Goal: Task Accomplishment & Management: Manage account settings

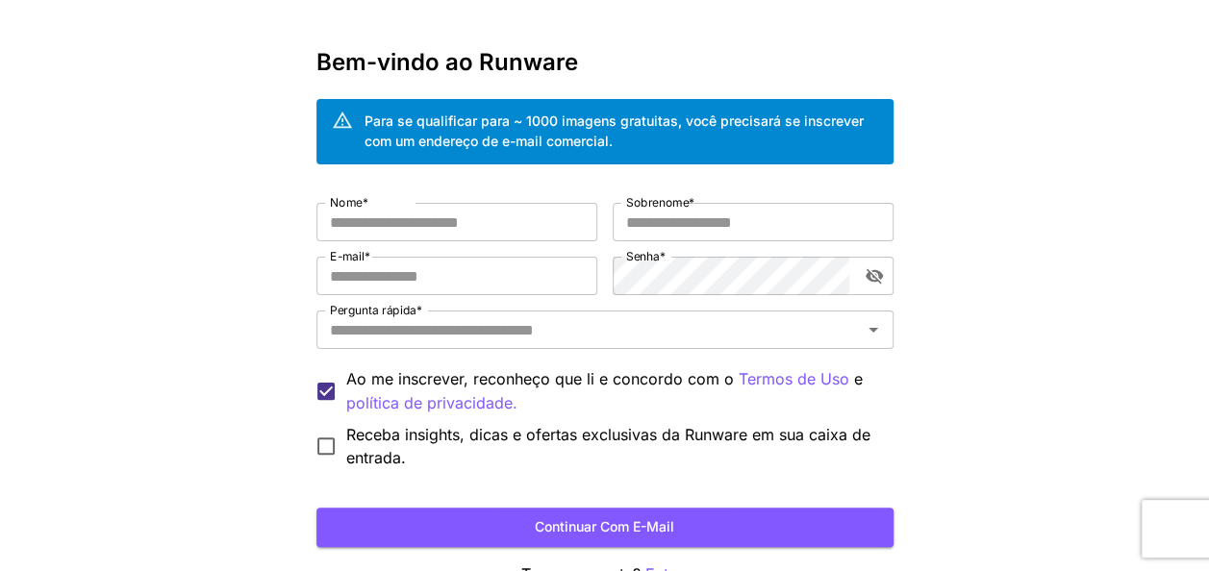
scroll to position [63, 0]
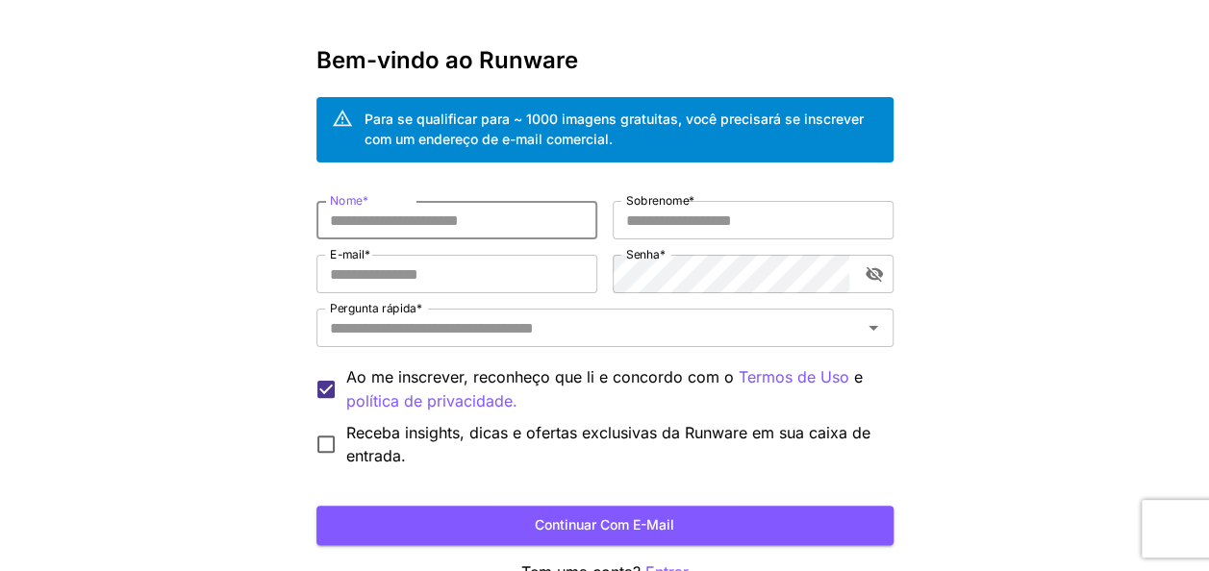
click at [373, 226] on input "Nome *" at bounding box center [456, 220] width 281 height 38
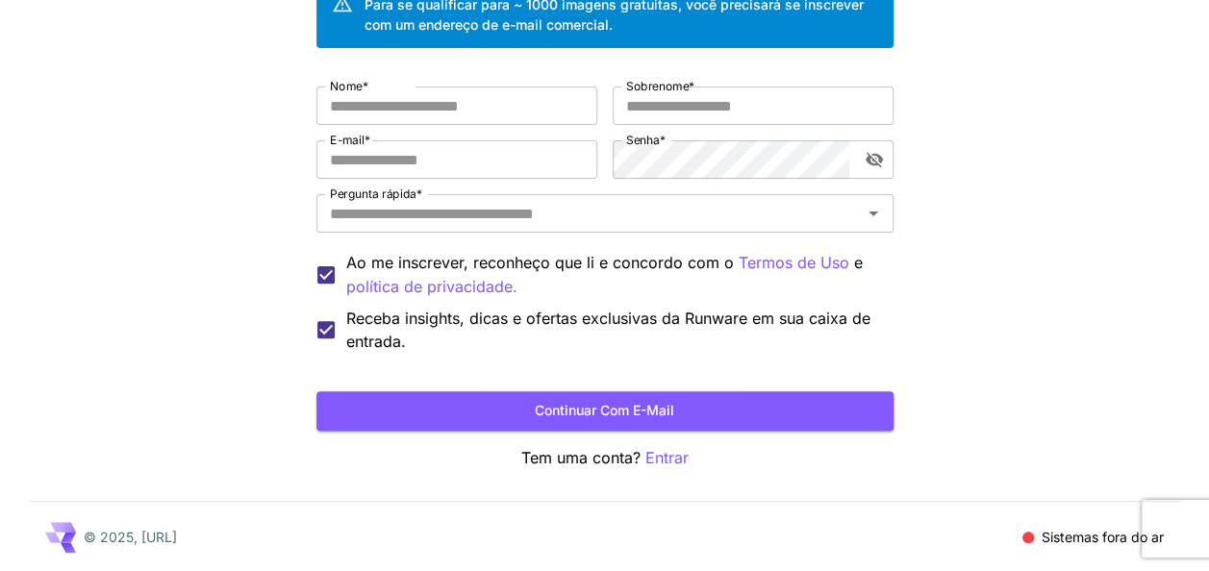
scroll to position [127, 0]
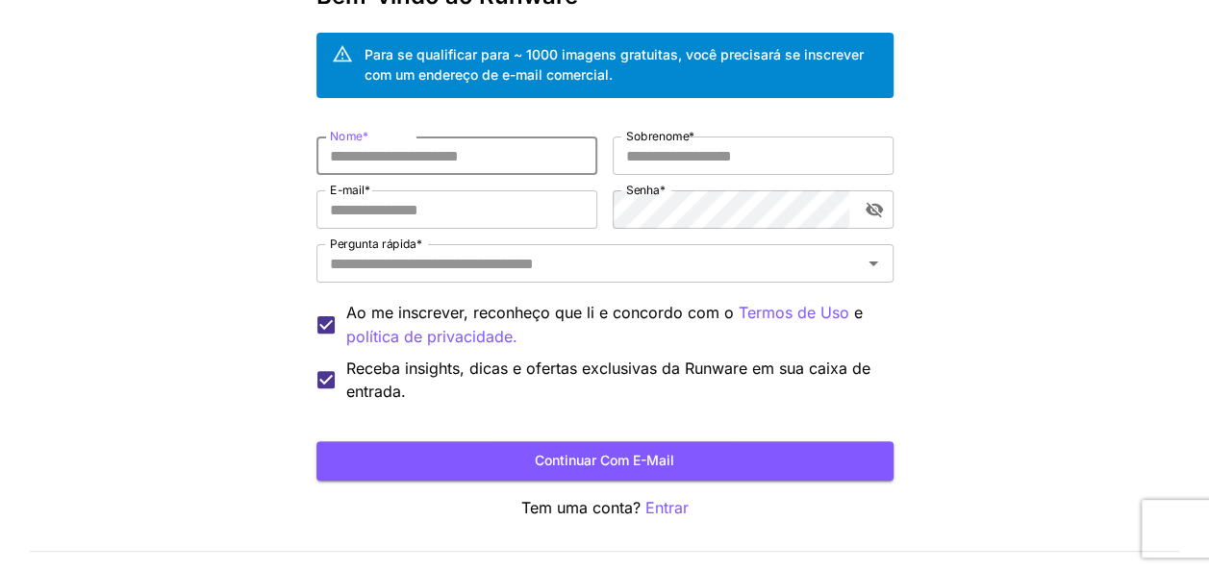
click at [364, 162] on input "Nome *" at bounding box center [456, 156] width 281 height 38
type input "*****"
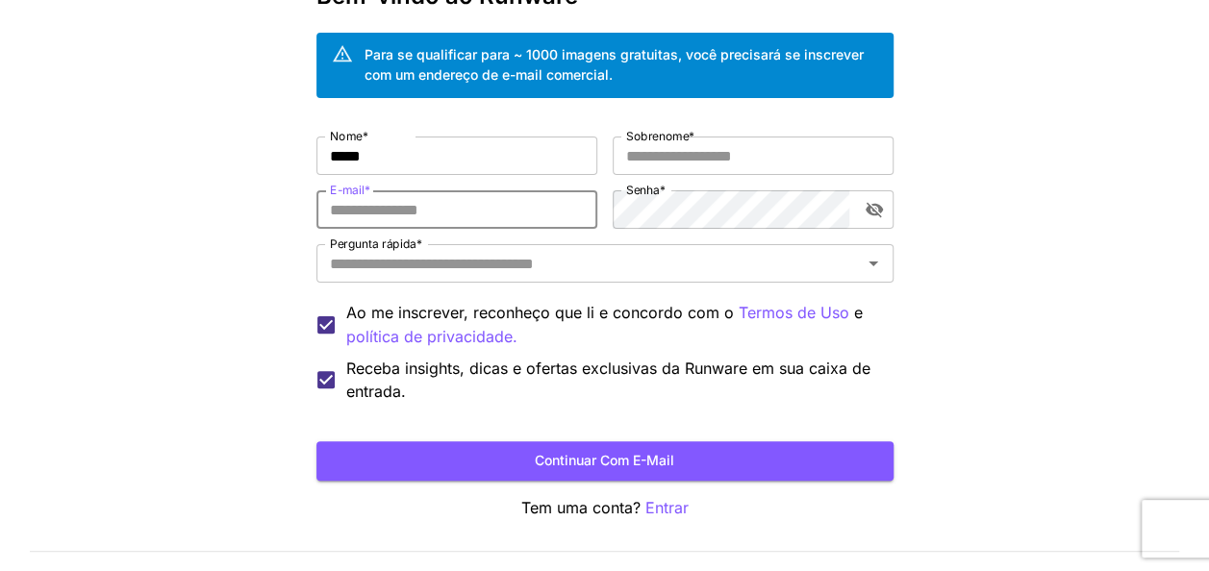
click at [367, 200] on input "E-mail *" at bounding box center [456, 209] width 281 height 38
type input "**********"
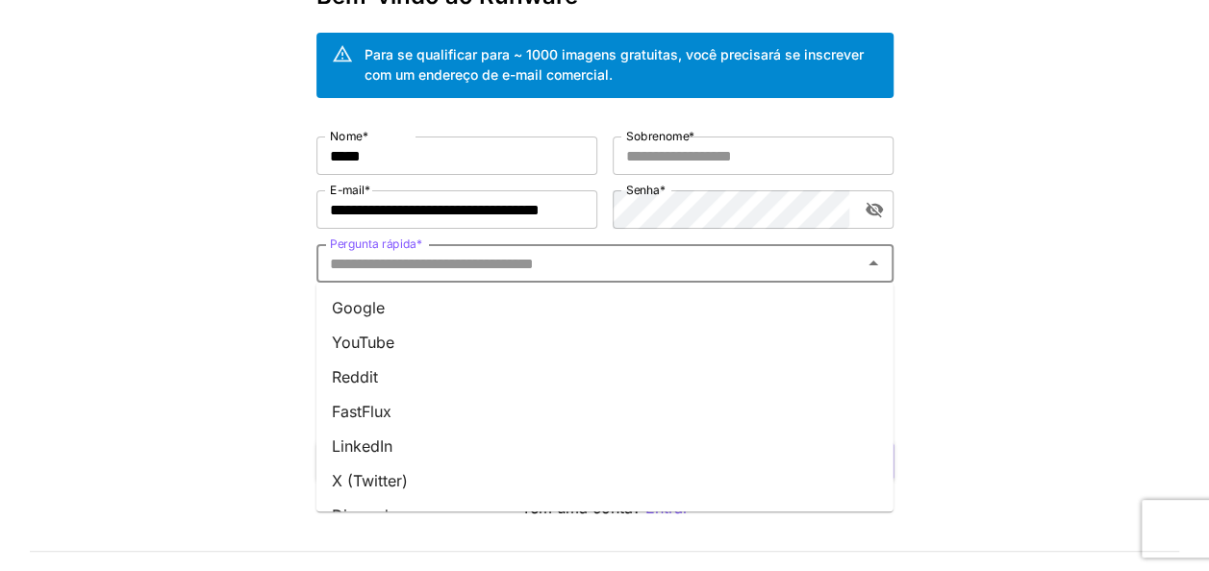
click at [404, 266] on input "Pergunta rápida *" at bounding box center [589, 263] width 534 height 27
click at [376, 335] on li "YouTube" at bounding box center [604, 342] width 577 height 35
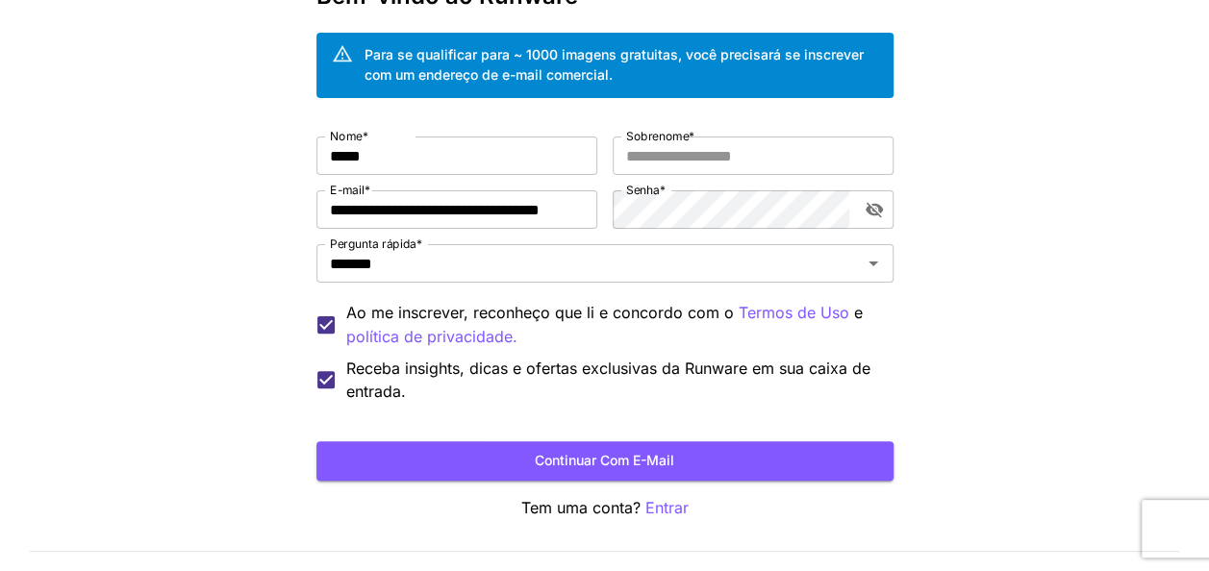
click at [646, 197] on label "Senha *" at bounding box center [645, 190] width 39 height 16
click at [874, 214] on icon "Alternar visibilidade de senha" at bounding box center [874, 209] width 19 height 19
click at [662, 159] on input "Sobrenome *" at bounding box center [753, 156] width 281 height 38
type input "****"
click at [754, 459] on button "Continuar com e-mail" at bounding box center [604, 461] width 577 height 39
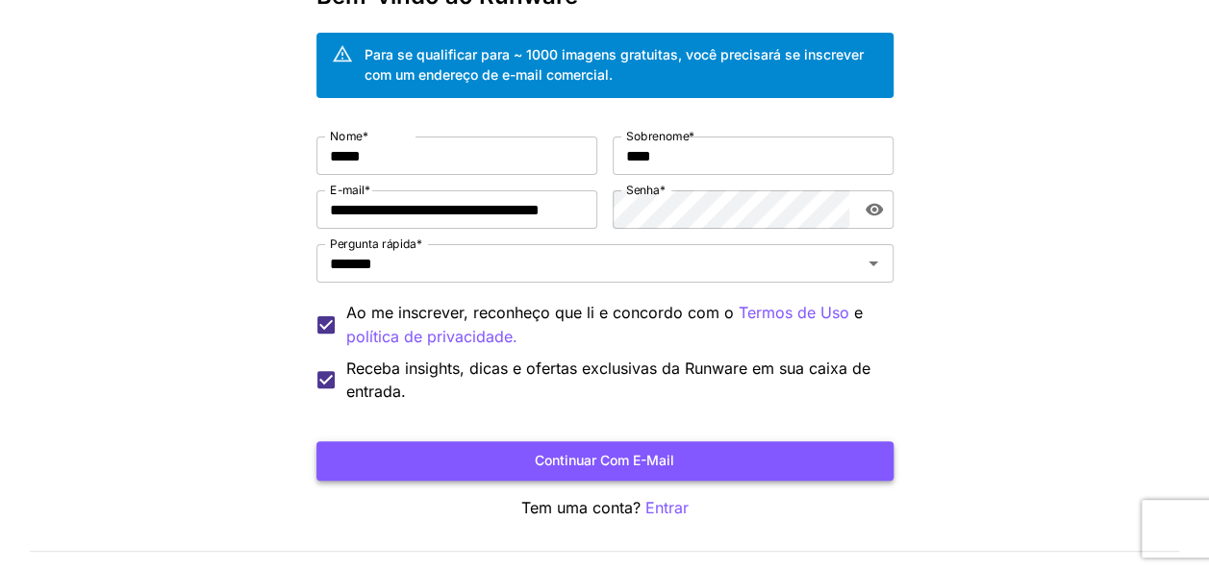
click at [736, 459] on button "Continuar com e-mail" at bounding box center [604, 461] width 577 height 39
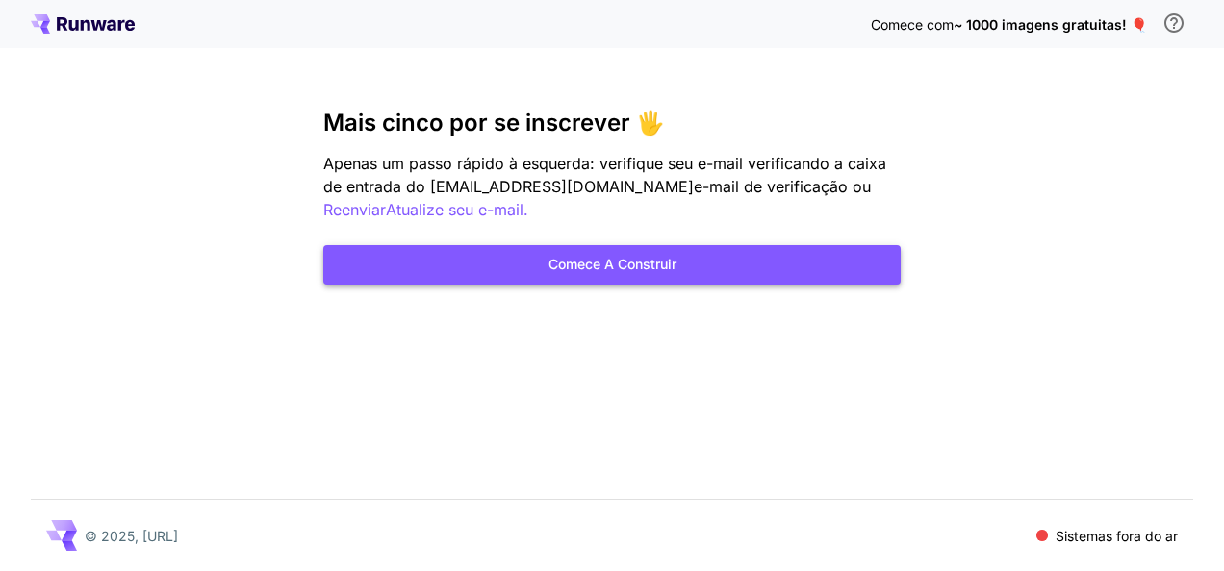
click at [764, 267] on button "Comece a construir" at bounding box center [611, 264] width 577 height 39
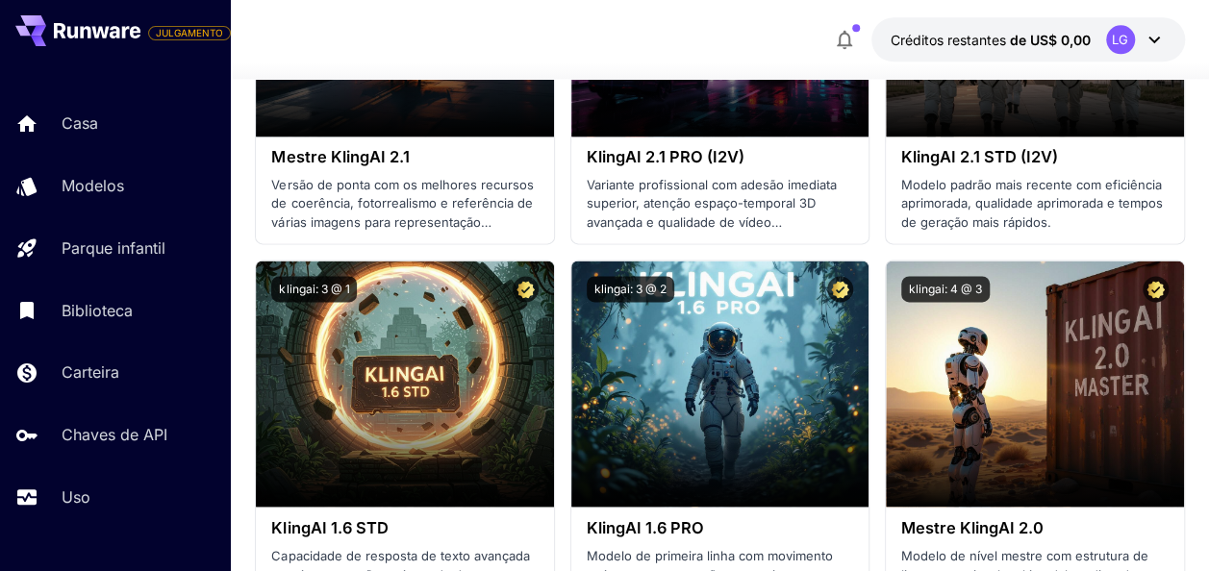
scroll to position [1296, 0]
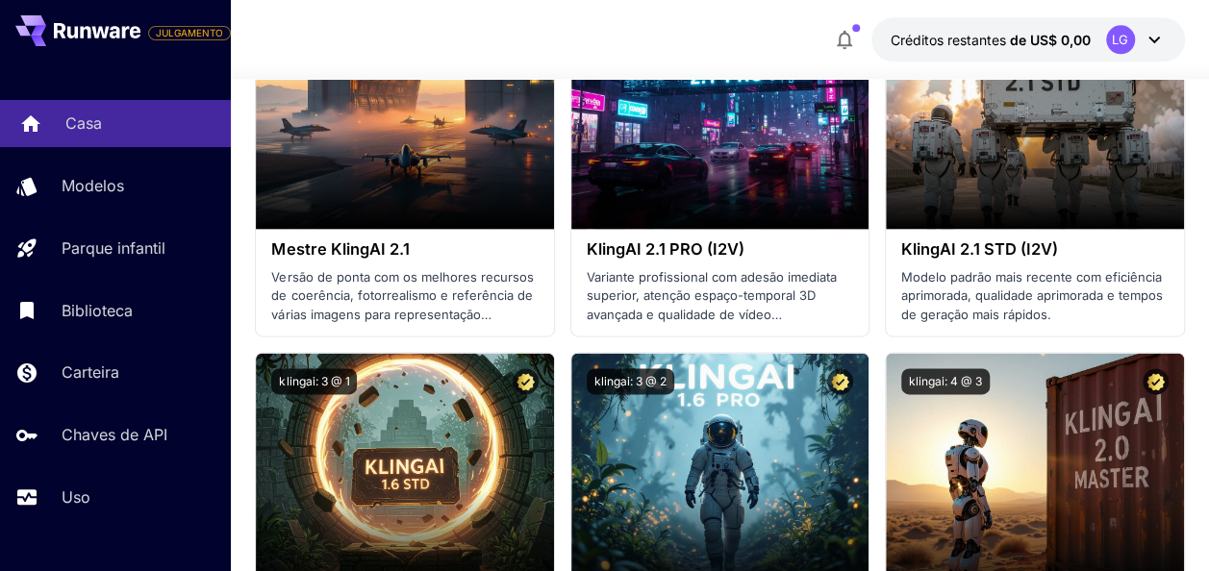
click at [88, 131] on p "Casa" at bounding box center [83, 123] width 37 height 23
click at [1116, 32] on div "LG" at bounding box center [1120, 39] width 29 height 29
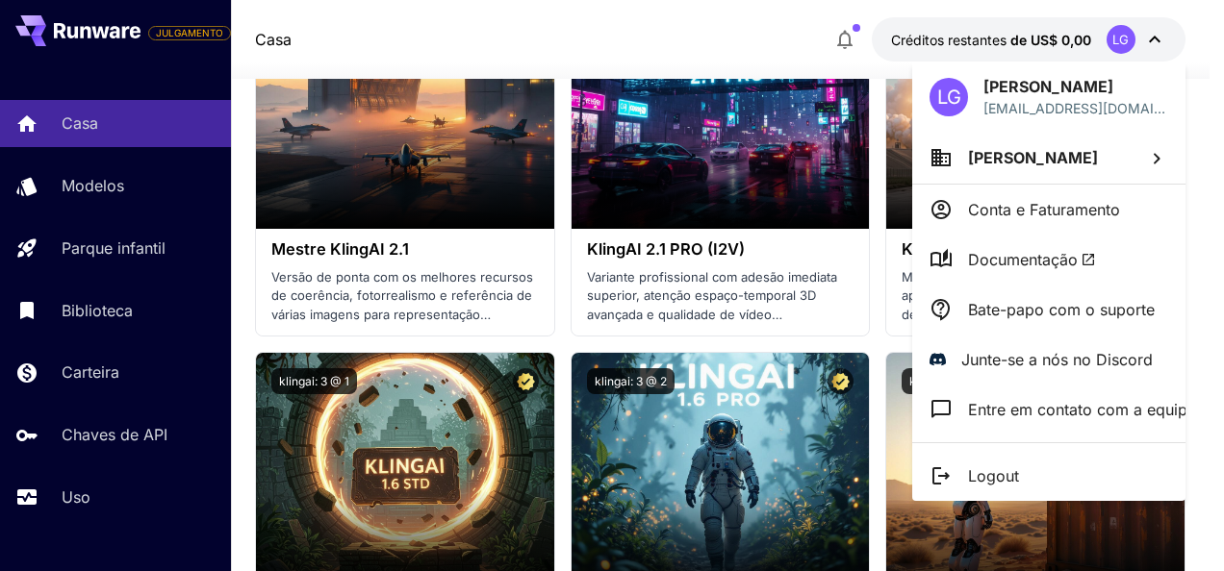
drag, startPoint x: 916, startPoint y: 235, endPoint x: 314, endPoint y: 329, distance: 609.5
click at [308, 329] on div "LG [PERSON_NAME] [EMAIL_ADDRESS][DOMAIN_NAME] [PERSON_NAME] Conta e Faturamento…" at bounding box center [154, 285] width 308 height 571
click at [164, 412] on div at bounding box center [612, 285] width 1224 height 571
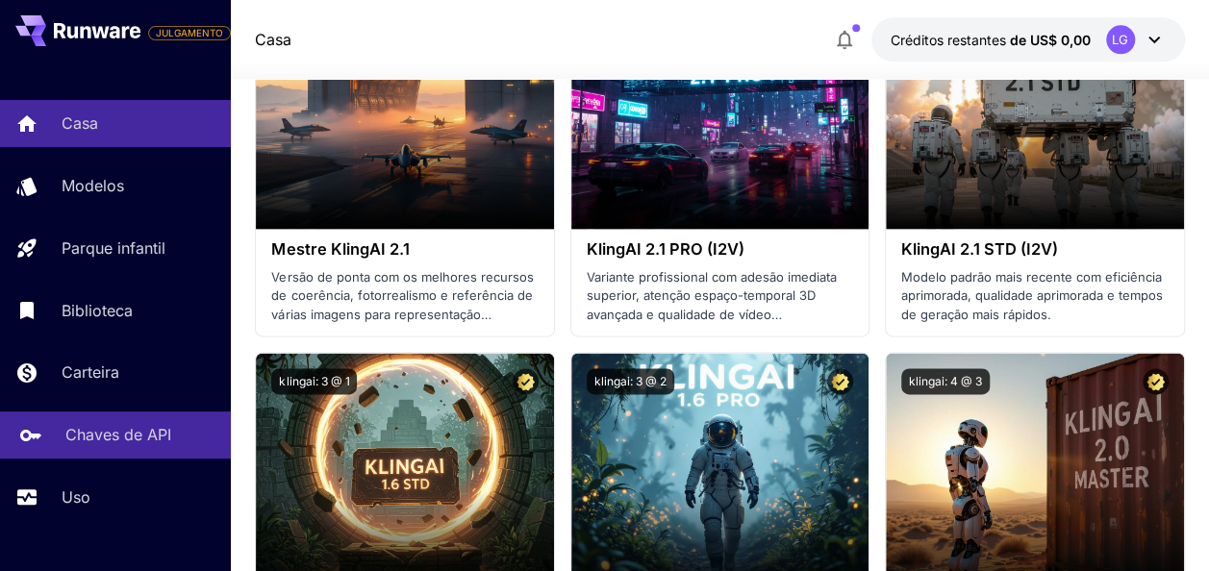
click at [174, 437] on div "Chaves de API" at bounding box center [140, 434] width 150 height 23
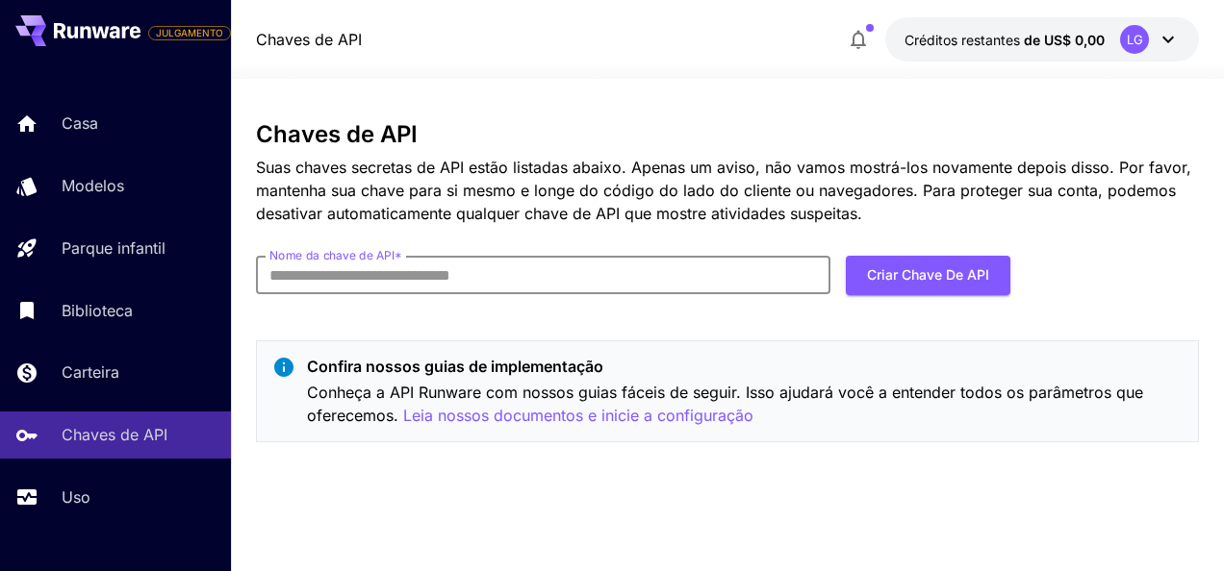
click at [348, 283] on input "Nome da chave de API *" at bounding box center [543, 275] width 574 height 38
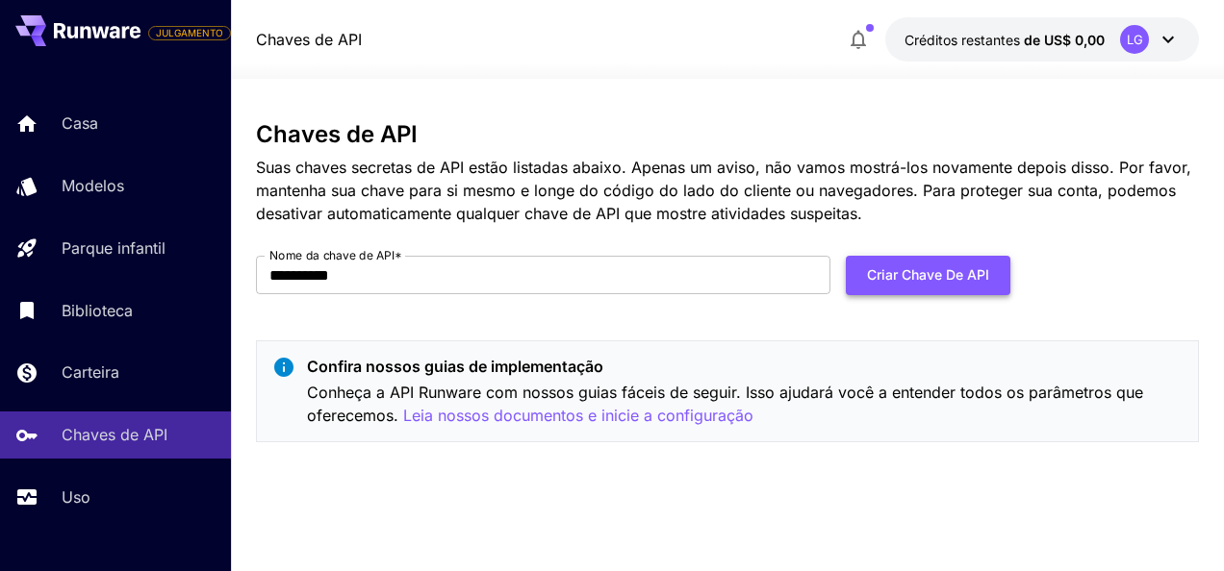
click at [914, 268] on button "Criar chave de API" at bounding box center [928, 275] width 164 height 39
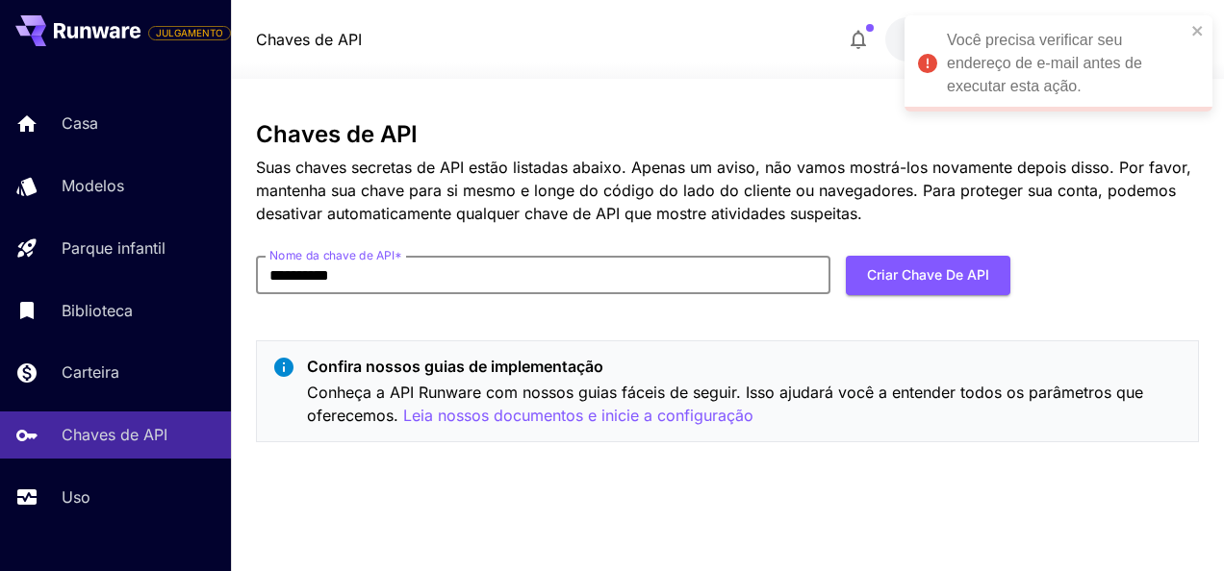
click at [681, 270] on input "**********" at bounding box center [543, 275] width 574 height 38
click at [698, 319] on div "**********" at bounding box center [727, 289] width 943 height 337
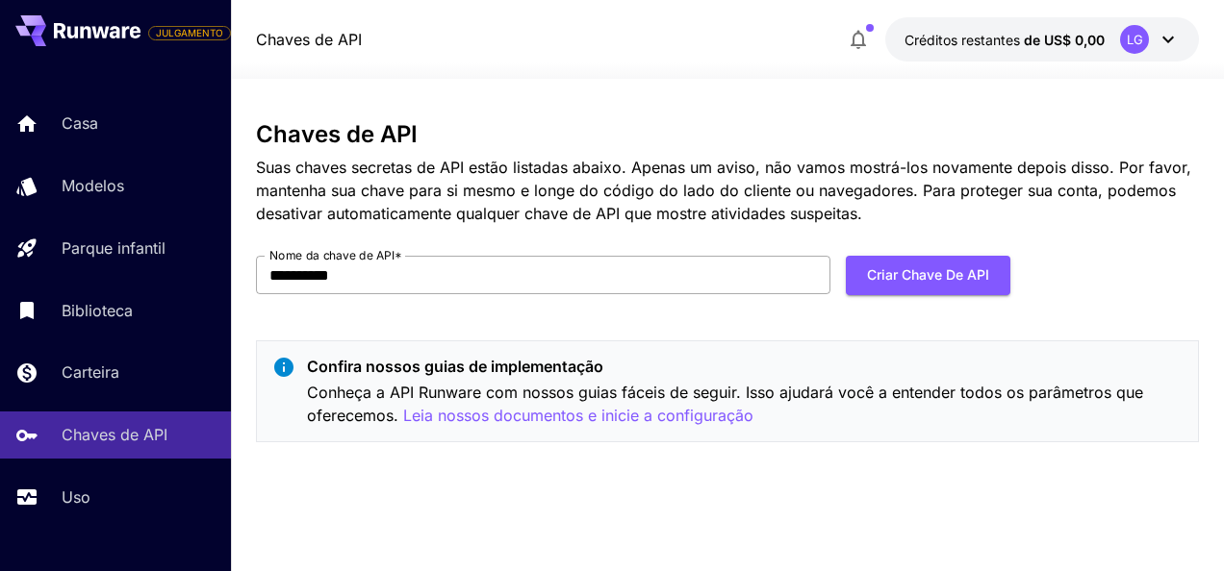
click at [564, 291] on input "**********" at bounding box center [543, 275] width 574 height 38
type input "*"
click at [898, 281] on button "Criar chave de API" at bounding box center [928, 275] width 164 height 39
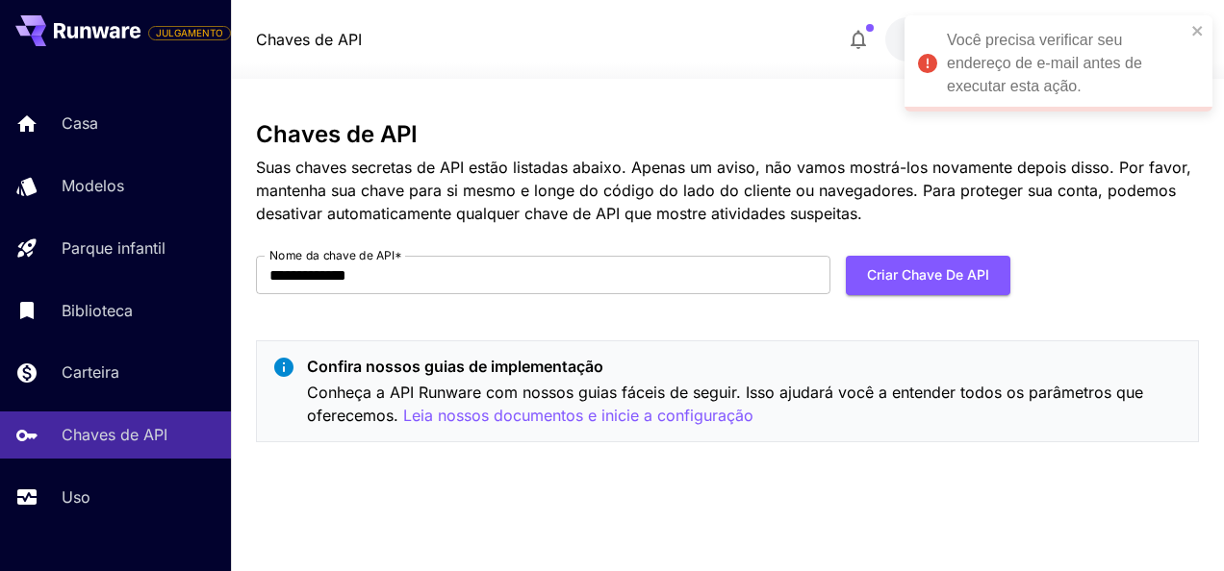
click at [989, 71] on div "Você precisa verificar seu endereço de e-mail antes de executar esta ação." at bounding box center [1066, 63] width 239 height 69
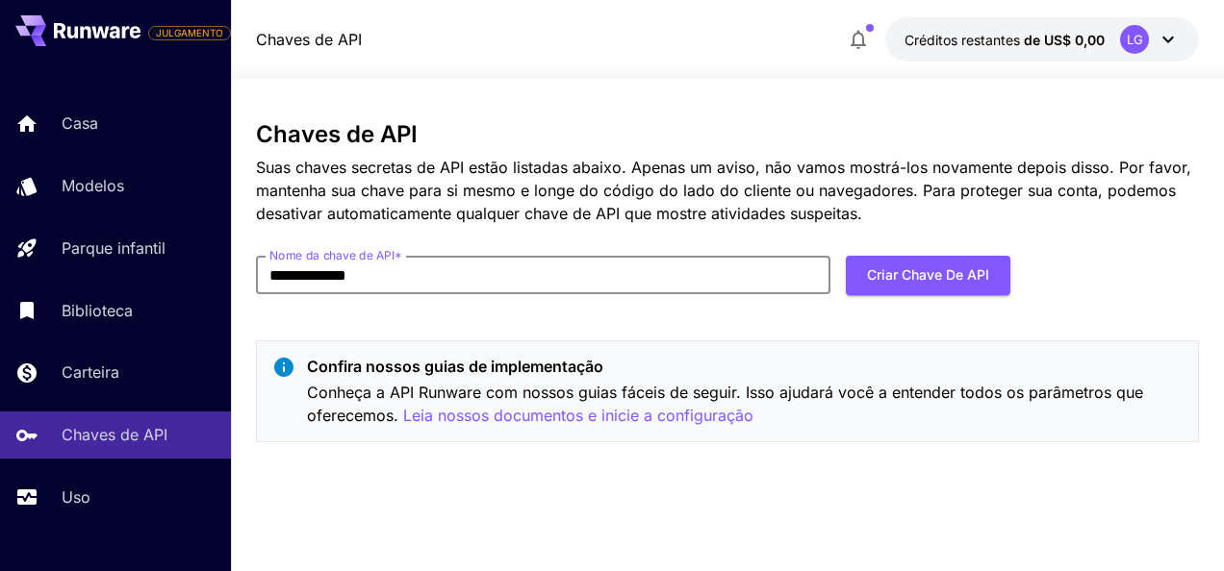
click at [412, 283] on input "**********" at bounding box center [543, 275] width 574 height 38
type input "*"
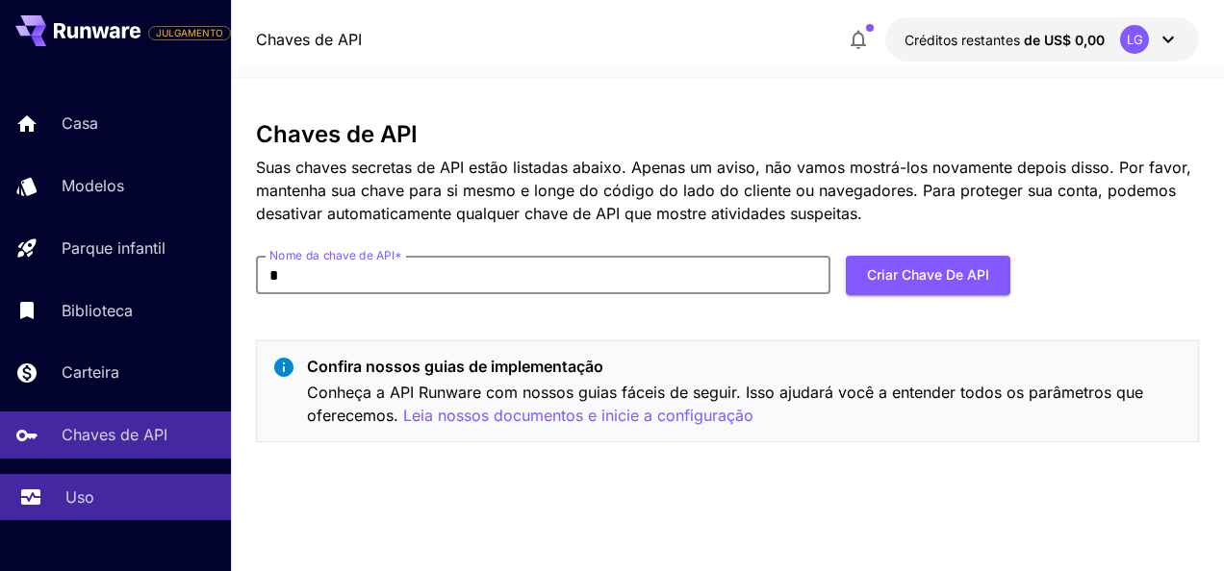
type input "*"
click at [81, 500] on p "Uso" at bounding box center [79, 497] width 29 height 23
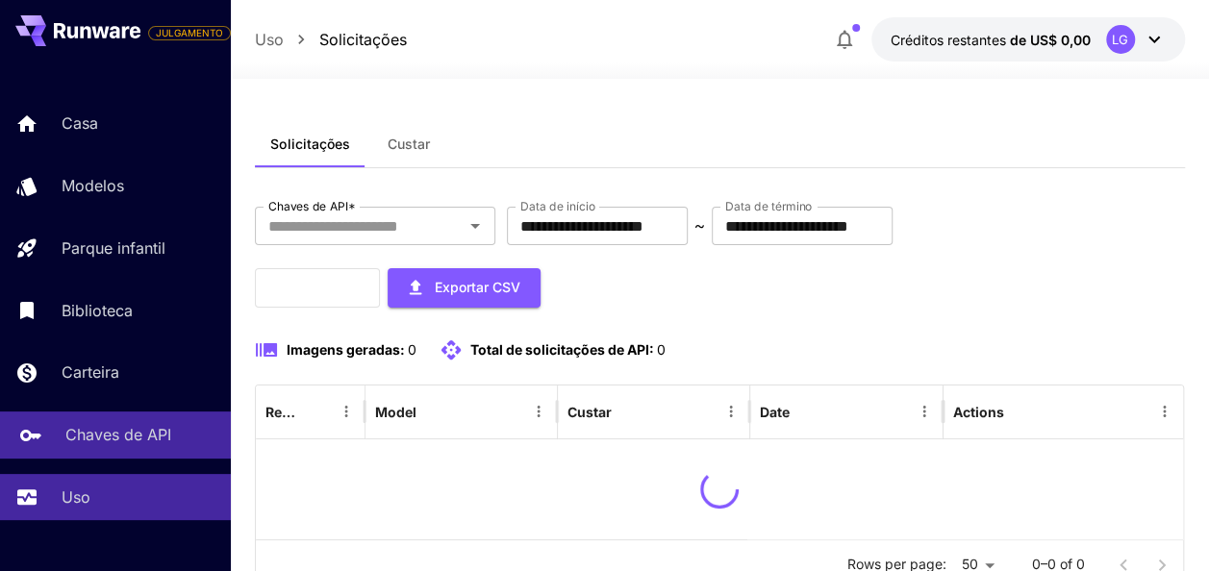
click at [75, 438] on p "Chaves de API" at bounding box center [118, 434] width 106 height 23
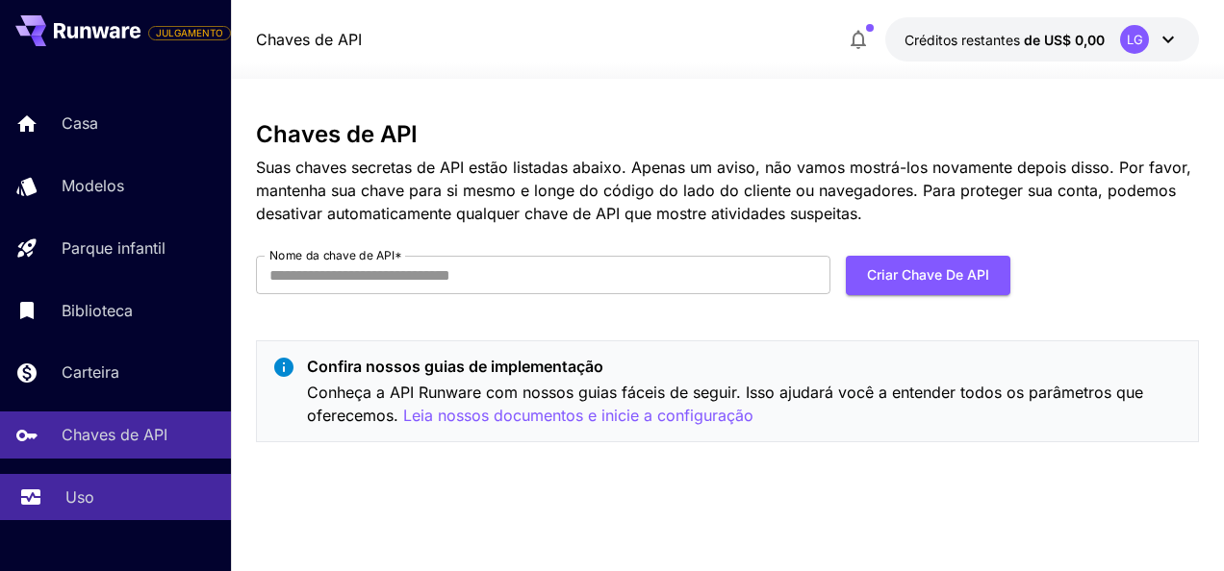
click at [114, 494] on div "Uso" at bounding box center [140, 497] width 150 height 23
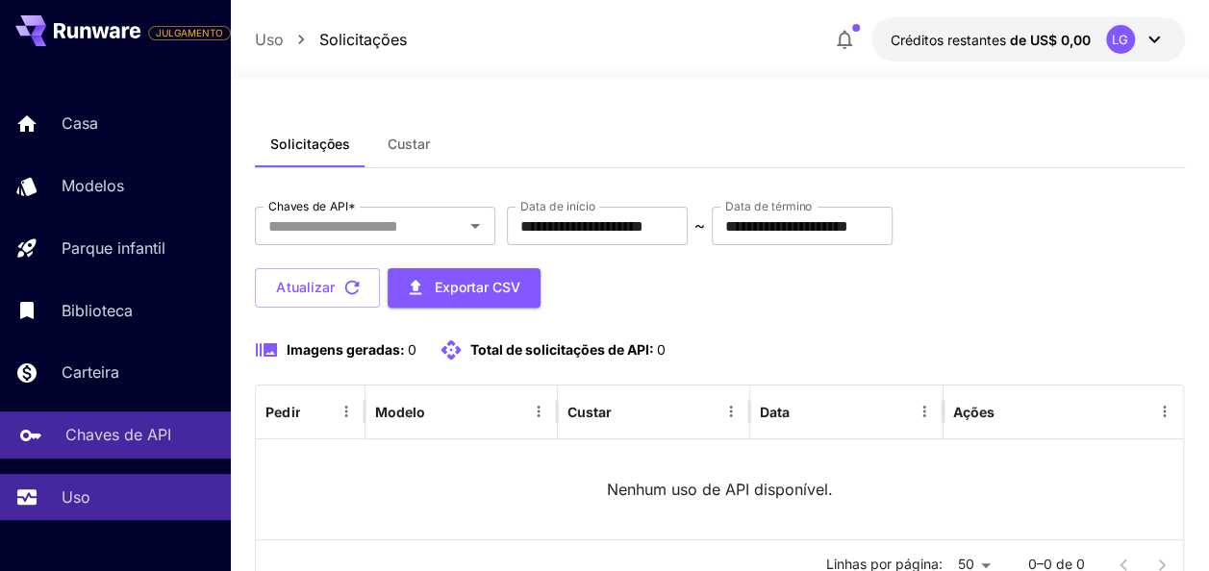
click at [150, 430] on p "Chaves de API" at bounding box center [118, 434] width 106 height 23
